Goal: Task Accomplishment & Management: Manage account settings

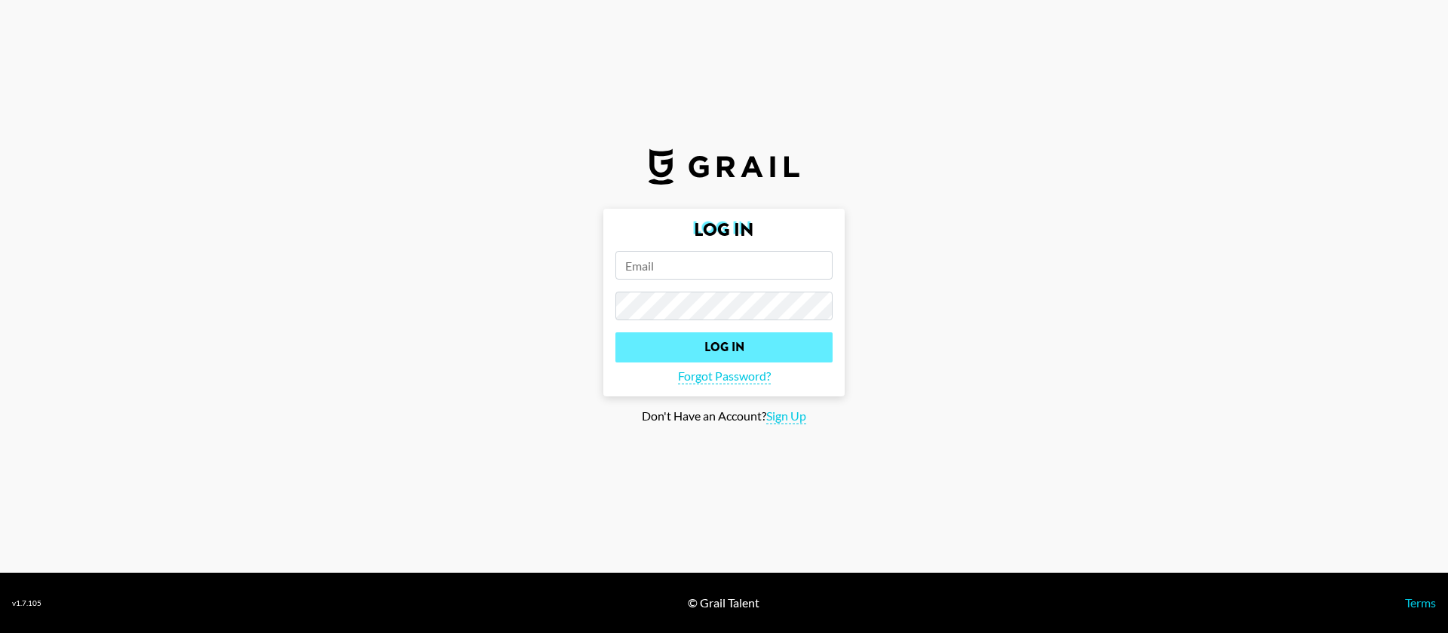
type input "[EMAIL_ADDRESS][DOMAIN_NAME]"
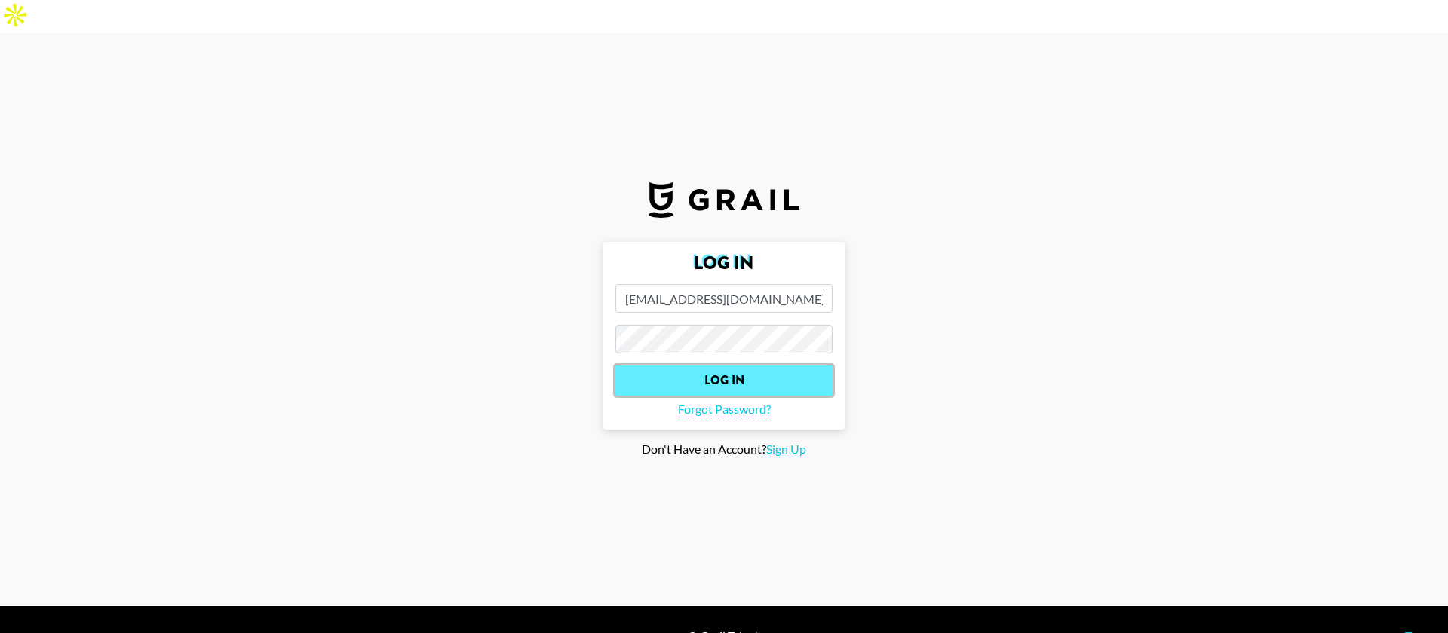
click at [707, 366] on input "Log In" at bounding box center [723, 381] width 217 height 30
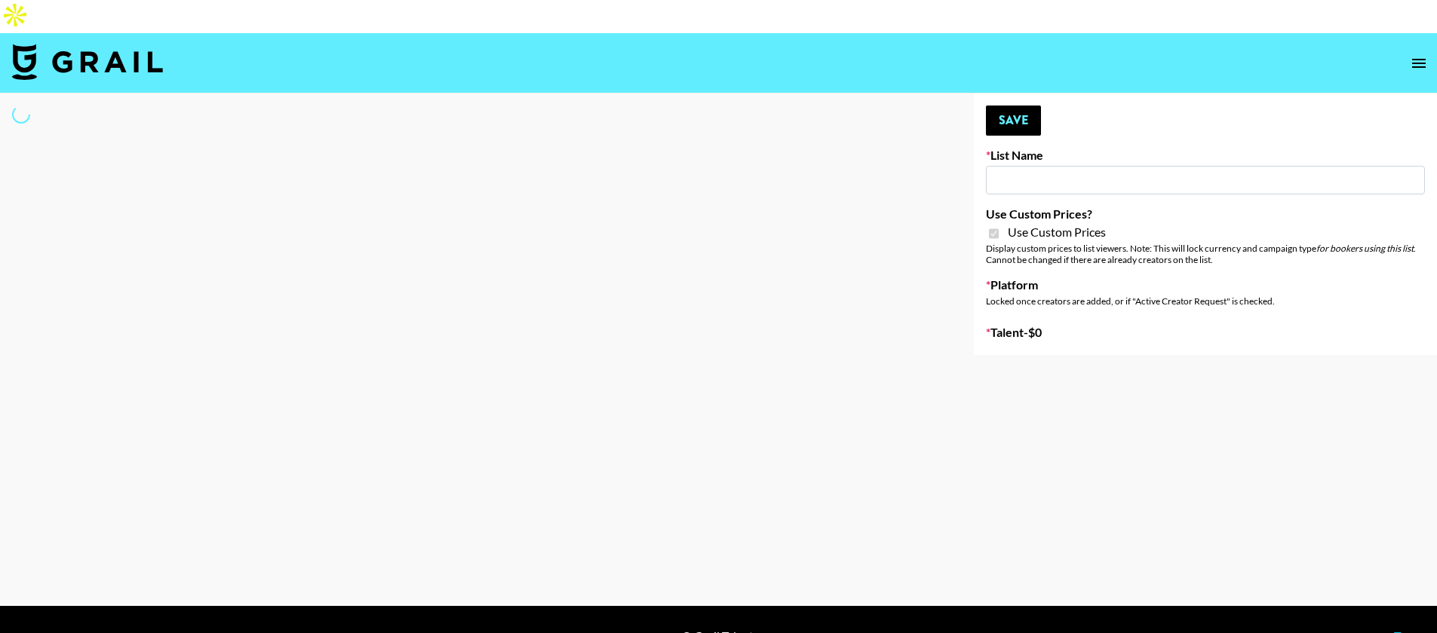
type input "Bumble ([DATE])"
checkbox input "true"
select select "Brand"
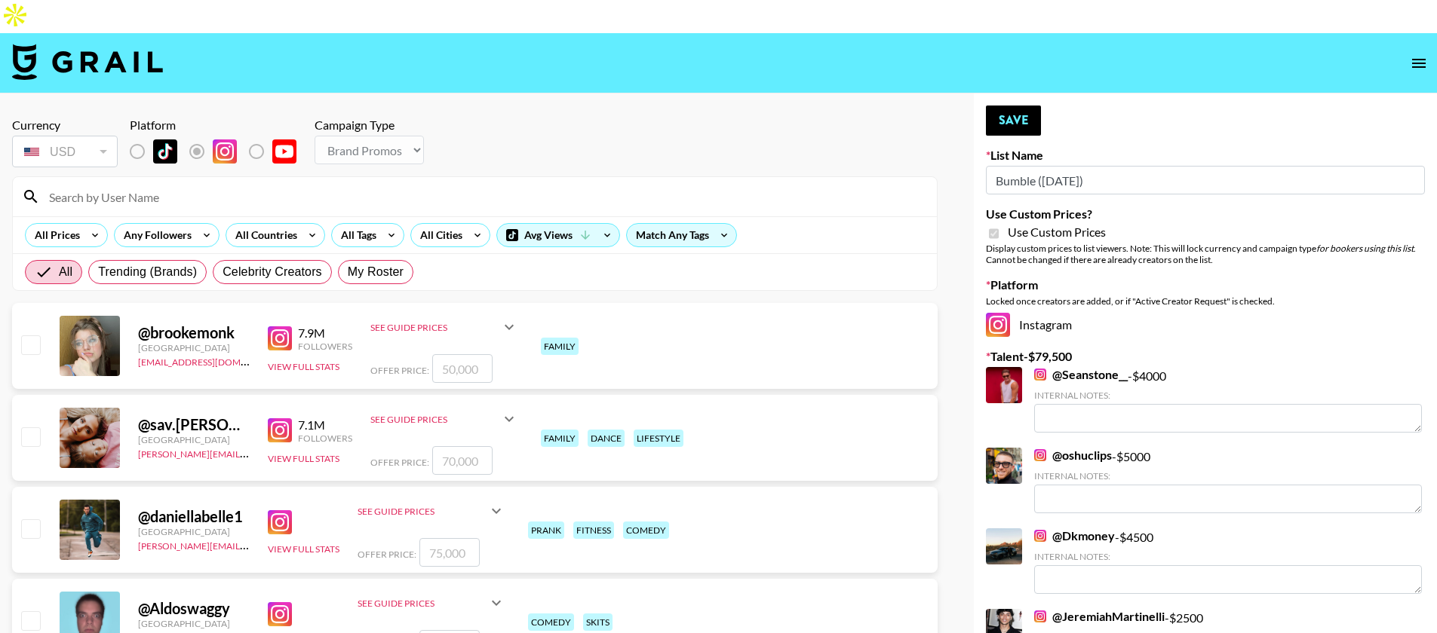
click at [327, 185] on input at bounding box center [484, 197] width 888 height 24
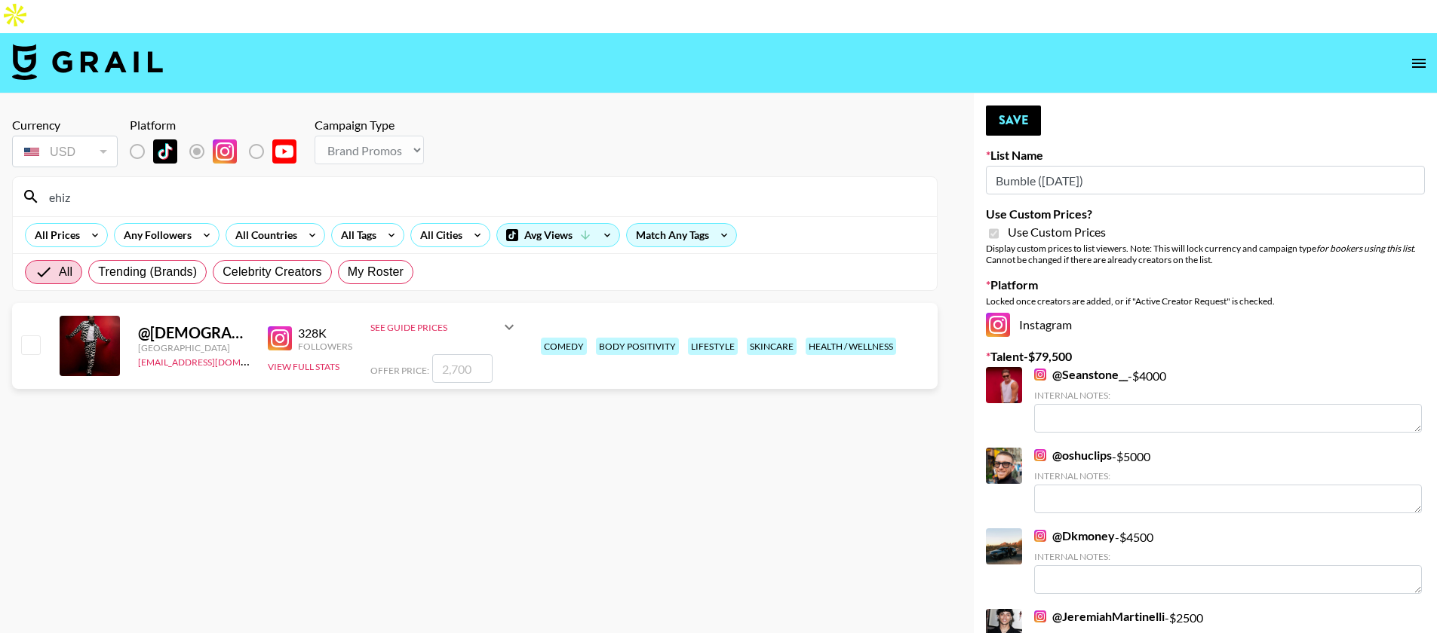
type input "ehiz"
click at [29, 336] on input "checkbox" at bounding box center [30, 345] width 18 height 18
checkbox input "true"
click at [452, 354] on input "2700" at bounding box center [462, 368] width 60 height 29
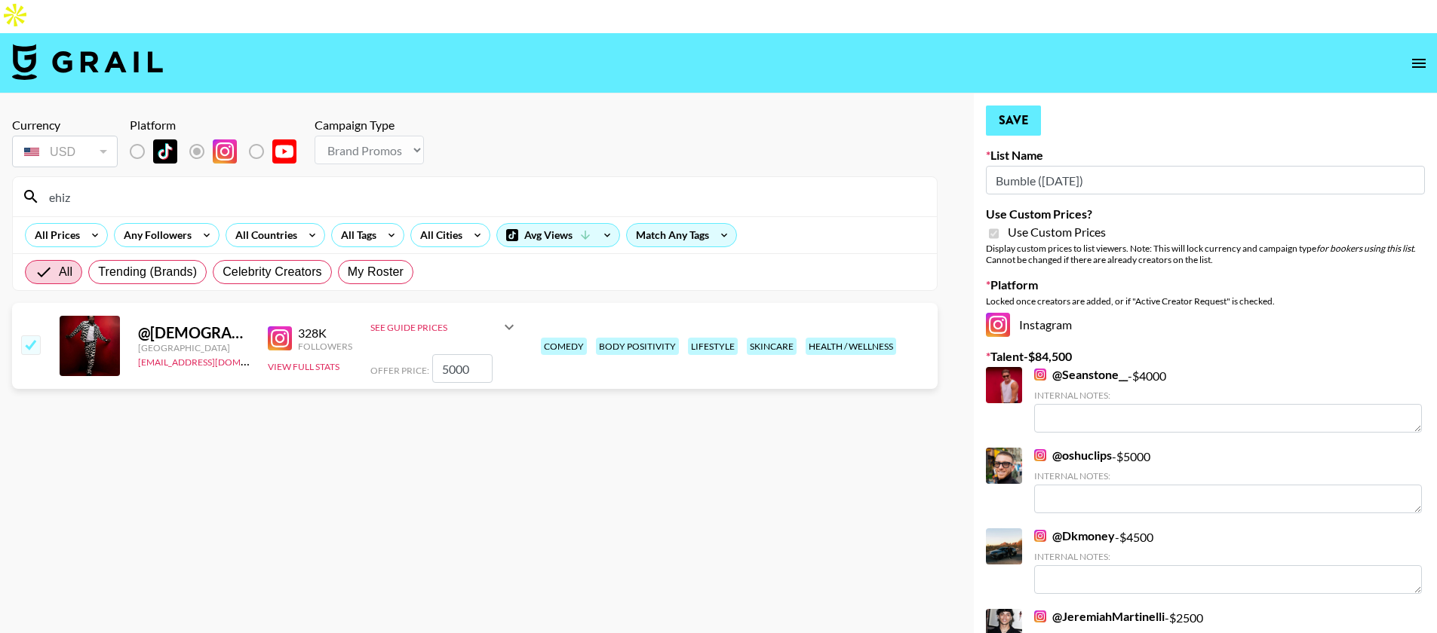
type input "5000"
click at [1025, 106] on button "Save" at bounding box center [1013, 121] width 55 height 30
